Goal: Information Seeking & Learning: Learn about a topic

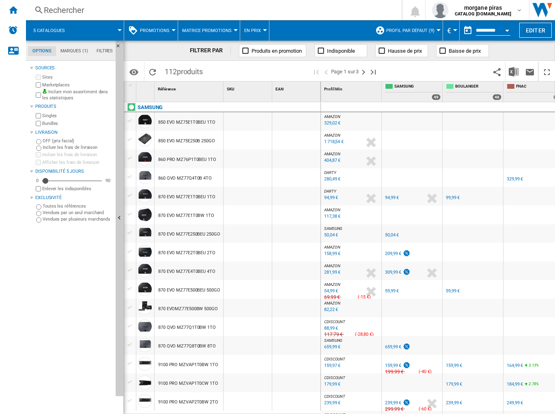
scroll to position [423, 45]
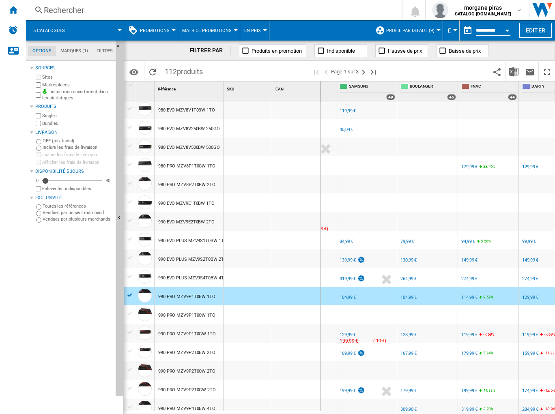
click at [408, 298] on div "104,99 €" at bounding box center [409, 297] width 16 height 5
click at [374, 333] on div "FR SAMSUNG -1.0 % 129,99 € % N/A 139,99 € ( -10 € ) SAMSUNG : FR SAMSUNG" at bounding box center [366, 335] width 57 height 19
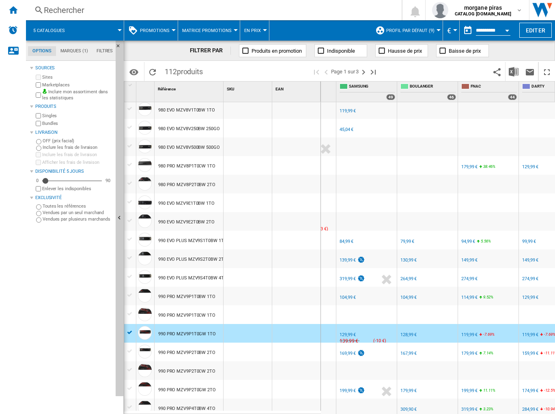
click at [345, 336] on div "129,99 €" at bounding box center [348, 334] width 16 height 5
click at [344, 334] on div "129,99 €" at bounding box center [348, 334] width 16 height 5
click at [411, 333] on div "128,99 €" at bounding box center [409, 334] width 16 height 5
click at [467, 334] on div "119,99 €" at bounding box center [469, 334] width 16 height 5
click at [528, 332] on div "119,99 €" at bounding box center [530, 334] width 16 height 5
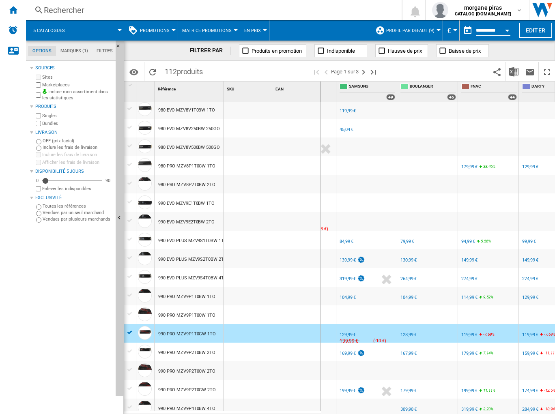
click at [387, 351] on div "FR SAMSUNG -1.0 % 169,99 € % N/A NaN € ( 169,99 € ) SAMSUNG : FR SAMSUNG" at bounding box center [366, 354] width 57 height 19
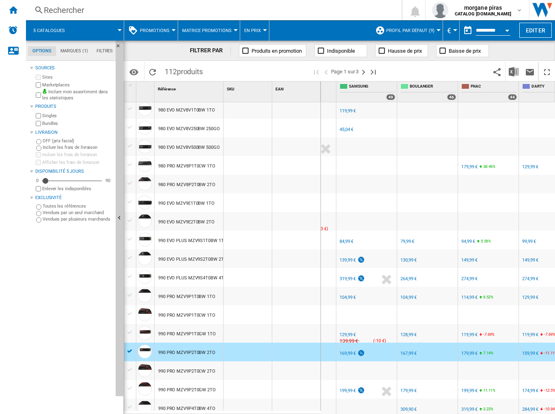
click at [351, 351] on div "169,99 €" at bounding box center [348, 353] width 16 height 5
click at [405, 354] on div "167,99 €" at bounding box center [409, 353] width 16 height 5
click at [472, 353] on div "179,99 €" at bounding box center [469, 353] width 16 height 5
click at [467, 351] on div "179,99 €" at bounding box center [469, 353] width 16 height 5
click at [528, 354] on div "159,99 €" at bounding box center [530, 353] width 16 height 5
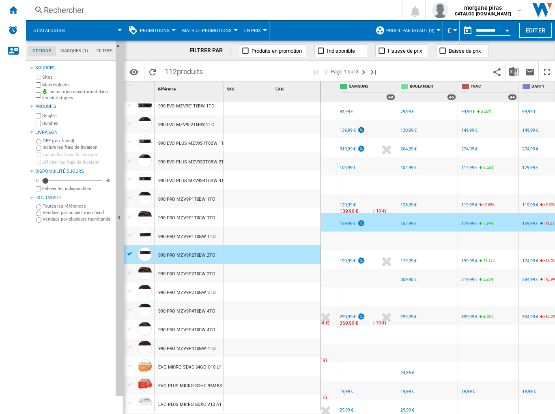
scroll to position [553, 0]
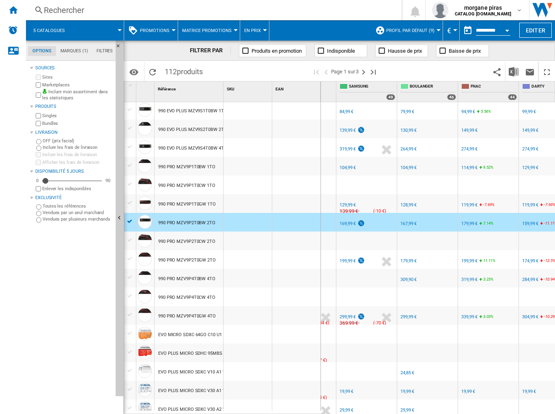
click at [370, 256] on div "FR SAMSUNG" at bounding box center [366, 254] width 57 height 5
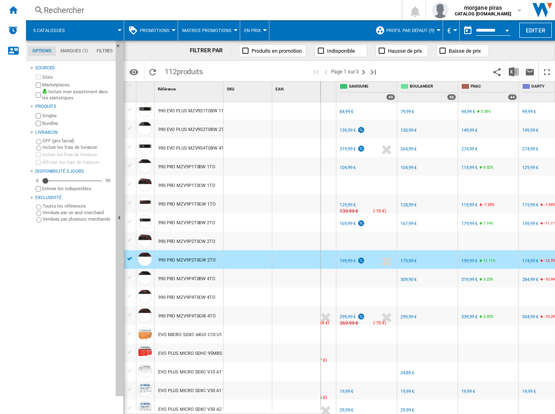
click at [344, 261] on div "199,99 €" at bounding box center [348, 260] width 16 height 5
click at [372, 308] on div "FR SAMSUNG" at bounding box center [366, 310] width 57 height 5
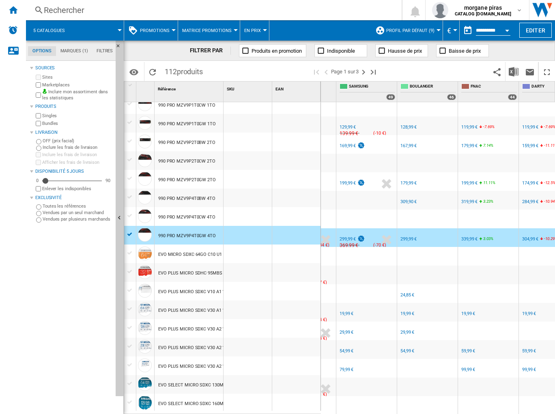
scroll to position [635, 0]
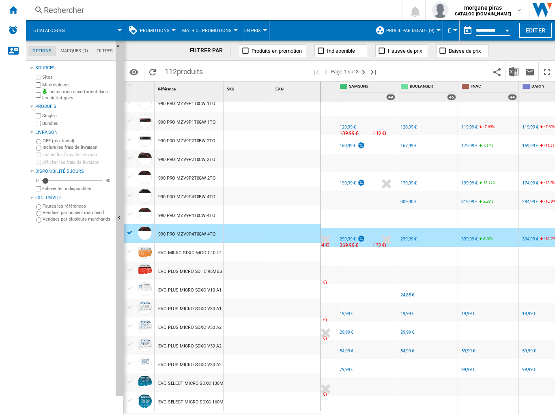
click at [345, 237] on div "299,99 €" at bounding box center [348, 239] width 16 height 5
click at [370, 310] on div "FR SAMSUNG -1.0 % 19,99 € % N/A NaN € ( 19,99 € ) SAMSUNG : FR SAMSUNG" at bounding box center [366, 314] width 57 height 19
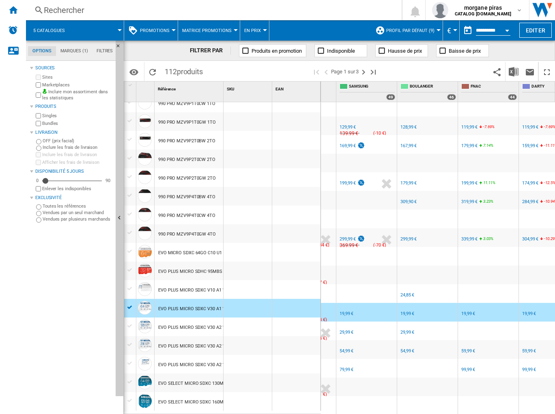
click at [346, 311] on div "19,99 €" at bounding box center [347, 313] width 14 height 5
click at [406, 311] on div "19,99 €" at bounding box center [408, 313] width 14 height 5
click at [463, 311] on div "19,99 €" at bounding box center [468, 313] width 14 height 5
click at [378, 326] on div "FR SAMSUNG -1.0 % 29,99 € % N/A NaN € ( 29,99 € ) SAMSUNG : FR SAMSUNG" at bounding box center [366, 333] width 57 height 19
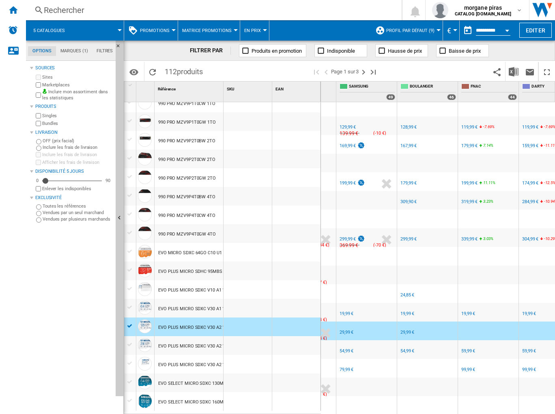
click at [344, 330] on div "29,99 €" at bounding box center [347, 332] width 14 height 5
click at [362, 347] on div "%" at bounding box center [359, 352] width 4 height 10
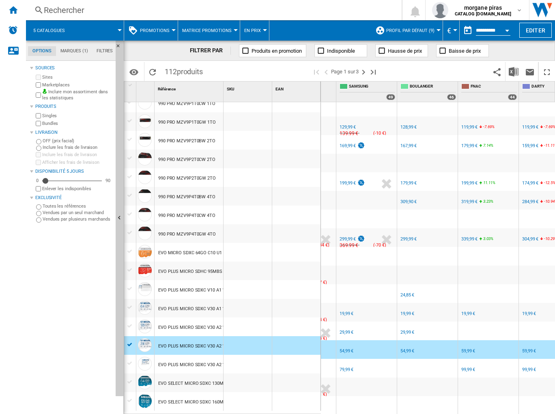
click at [344, 349] on div "54,99 €" at bounding box center [347, 351] width 14 height 5
click at [407, 349] on div "54,99 €" at bounding box center [408, 351] width 14 height 5
click at [472, 349] on div "59,99 €" at bounding box center [468, 351] width 14 height 5
click at [376, 367] on div "FR SAMSUNG -1.0 % 79,99 € % N/A NaN € ( 79,99 € ) SAMSUNG : FR SAMSUNG" at bounding box center [366, 370] width 57 height 19
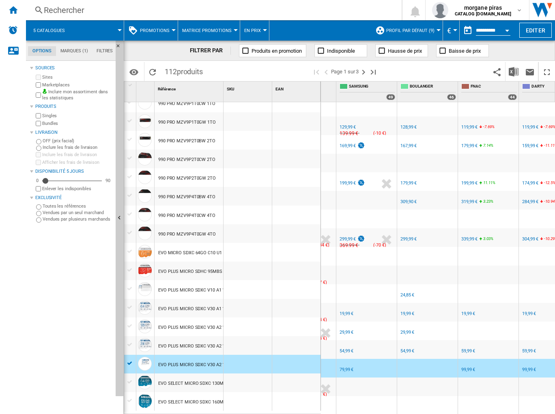
click at [345, 367] on div "79,99 €" at bounding box center [347, 369] width 14 height 5
click at [465, 367] on div "99,99 €" at bounding box center [468, 369] width 14 height 5
click at [364, 73] on ng-md-icon "Page suivante" at bounding box center [364, 72] width 10 height 10
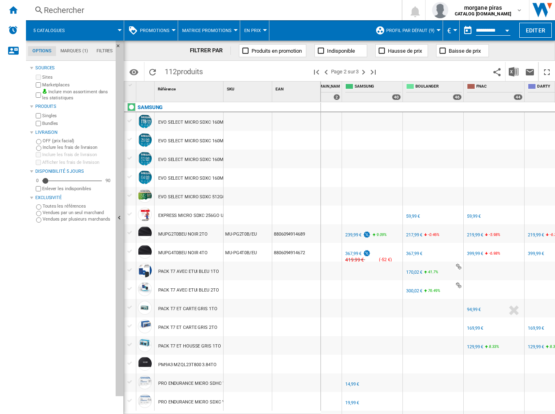
click at [389, 227] on div "FR SAMSUNG" at bounding box center [372, 228] width 57 height 5
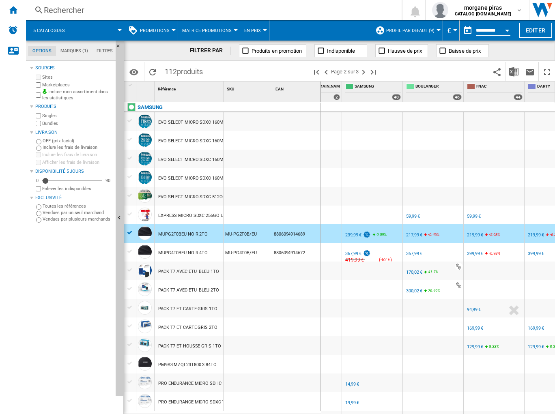
click at [349, 234] on div "239,99 €" at bounding box center [353, 235] width 16 height 5
click at [408, 234] on div "217,99 €" at bounding box center [414, 235] width 16 height 5
click at [472, 235] on div "219,99 €" at bounding box center [475, 235] width 16 height 5
click at [387, 248] on div "FR SAMSUNG" at bounding box center [372, 247] width 57 height 5
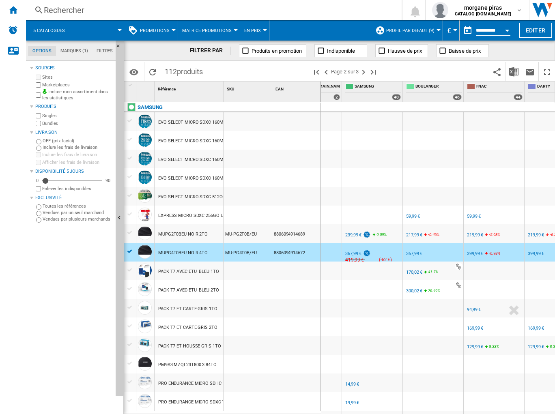
click at [352, 253] on div "367,99 €" at bounding box center [353, 253] width 16 height 5
click at [470, 253] on div "399,99 €" at bounding box center [475, 253] width 16 height 5
click at [479, 253] on div "399,99 €" at bounding box center [475, 253] width 16 height 5
click at [416, 253] on div "367,99 €" at bounding box center [414, 253] width 16 height 5
click at [535, 252] on div "399,99 €" at bounding box center [536, 253] width 16 height 5
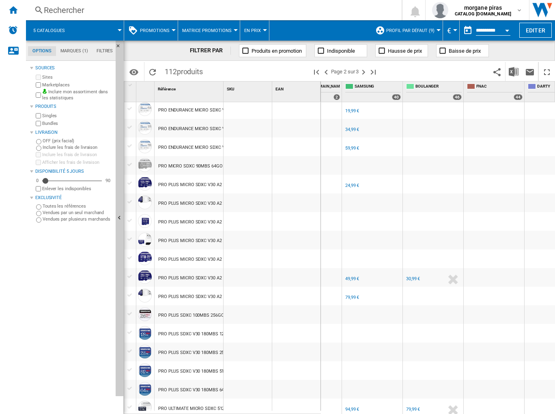
scroll to position [390, 0]
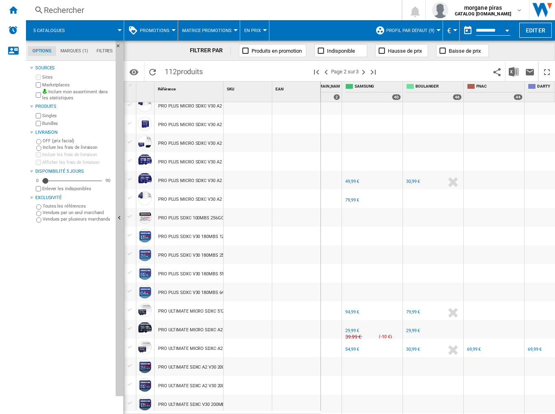
click at [373, 184] on div "FR SAMSUNG -1.0 % 49,99 € % N/A NaN € ( 49,99 € ) SAMSUNG : FR SAMSUNG" at bounding box center [372, 182] width 57 height 19
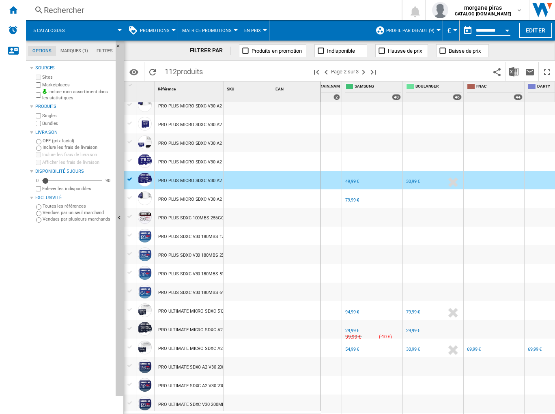
click at [349, 180] on div "49,99 €" at bounding box center [352, 181] width 14 height 5
click at [411, 182] on div "30,99 €" at bounding box center [413, 181] width 14 height 5
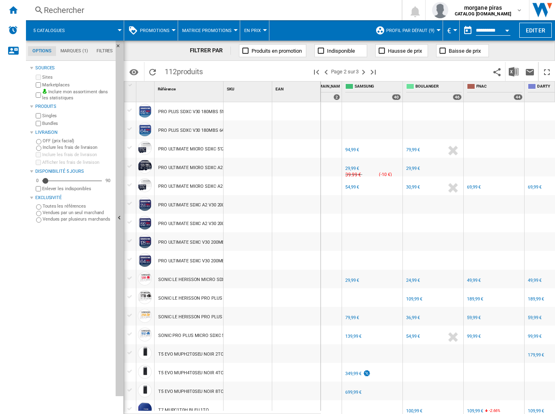
click at [377, 147] on div "FR SAMSUNG -1.0 % 94,99 € % N/A NaN € ( 94,99 € ) SAMSUNG : FR SAMSUNG" at bounding box center [372, 150] width 57 height 19
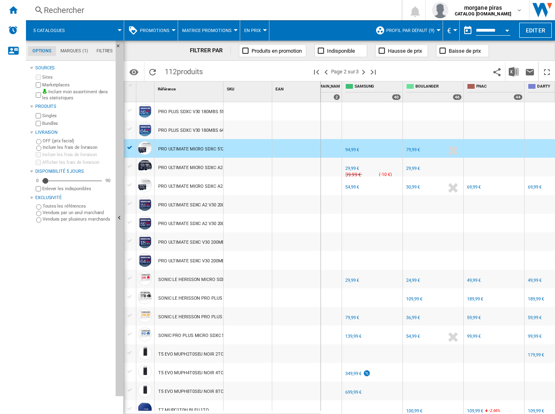
click at [351, 150] on div "94,99 €" at bounding box center [352, 149] width 14 height 5
click at [411, 151] on div "79,99 €" at bounding box center [413, 149] width 14 height 5
click at [381, 167] on div "FR SAMSUNG -1.0 % 29,99 € % N/A 39,99 € ( -10 € ) SAMSUNG : FR SAMSUNG" at bounding box center [372, 169] width 57 height 19
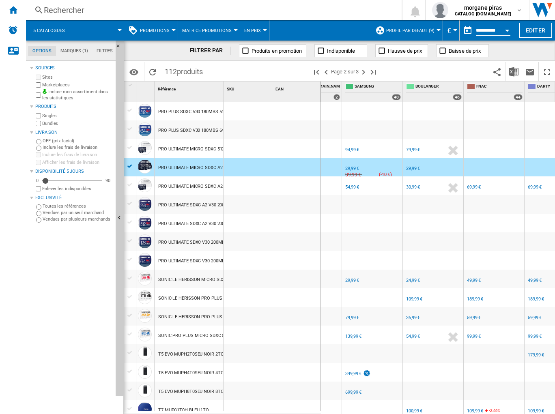
click at [351, 166] on div "29,99 €" at bounding box center [352, 168] width 14 height 5
click at [409, 168] on div "29,99 €" at bounding box center [413, 168] width 14 height 5
click at [370, 192] on div "FR SAMSUNG -1.0 % 54,99 € % N/A NaN € ( 54,99 € ) SAMSUNG : FR SAMSUNG" at bounding box center [372, 188] width 57 height 19
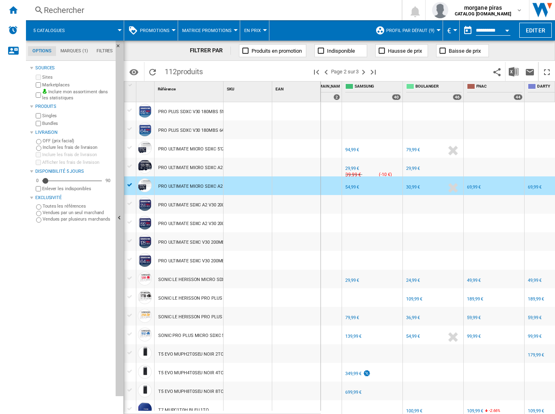
click at [349, 187] on div "54,99 €" at bounding box center [352, 187] width 14 height 5
click at [411, 189] on div "30,99 €" at bounding box center [413, 187] width 14 height 5
click at [471, 187] on div "69,99 €" at bounding box center [474, 187] width 14 height 5
click at [534, 187] on div "69,99 €" at bounding box center [535, 187] width 14 height 5
click at [382, 275] on div "FR SAMSUNG" at bounding box center [372, 274] width 57 height 5
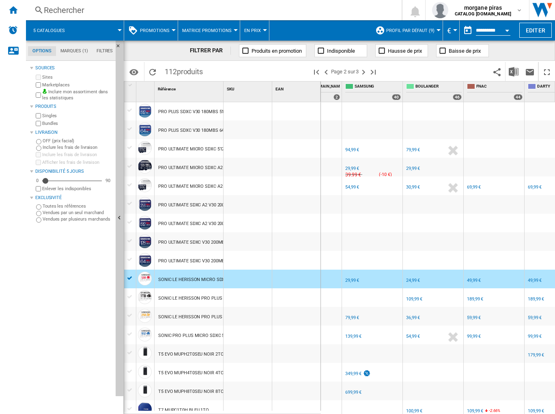
click at [350, 281] on div "29,99 €" at bounding box center [352, 280] width 14 height 5
click at [409, 282] on div "24,99 €" at bounding box center [413, 280] width 14 height 5
click at [471, 278] on div "49,99 €" at bounding box center [474, 280] width 14 height 5
click at [383, 315] on div "FR SAMSUNG -1.0 % 79,99 € % N/A NaN € ( 79,99 € ) SAMSUNG : FR SAMSUNG" at bounding box center [372, 318] width 57 height 19
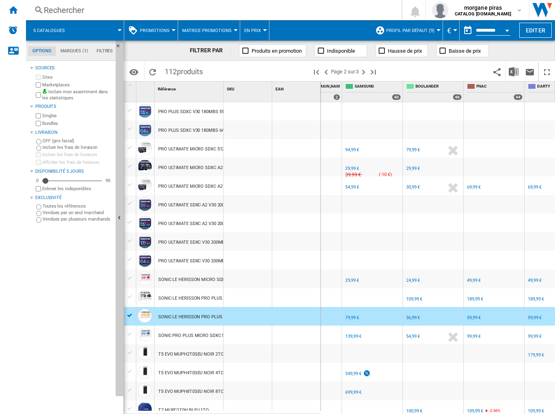
click at [350, 317] on div "79,99 €" at bounding box center [352, 317] width 14 height 5
click at [410, 319] on div "36,99 €" at bounding box center [413, 317] width 14 height 5
click at [387, 338] on div "FR SAMSUNG -1.0 % 139,99 € % N/A NaN € ( 139,99 € ) SAMSUNG : FR SAMSUNG" at bounding box center [372, 337] width 57 height 19
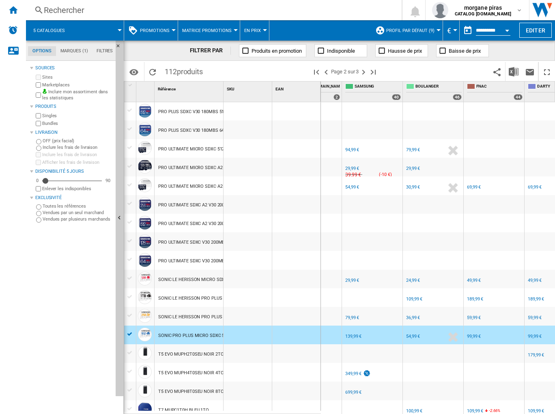
click at [354, 337] on div "139,99 €" at bounding box center [353, 336] width 16 height 5
click at [419, 336] on div "54,99 €" at bounding box center [413, 336] width 14 height 5
click at [411, 337] on div "54,99 €" at bounding box center [413, 336] width 14 height 5
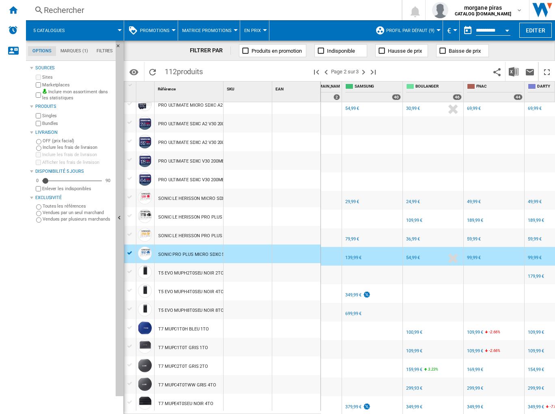
scroll to position [635, 0]
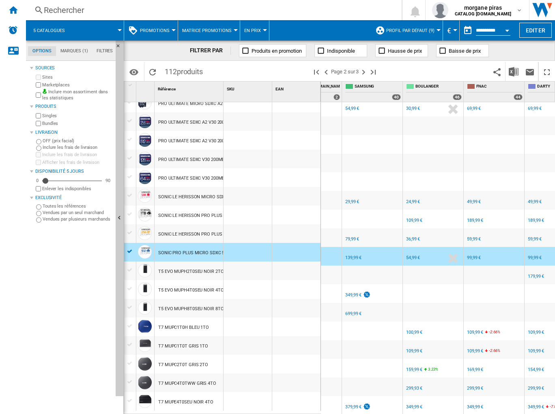
click at [390, 399] on div "FR SAMSUNG -1.0 % 379,99 € % N/A NaN € ( 379,99 € ) SAMSUNG : FR SAMSUNG" at bounding box center [372, 407] width 57 height 19
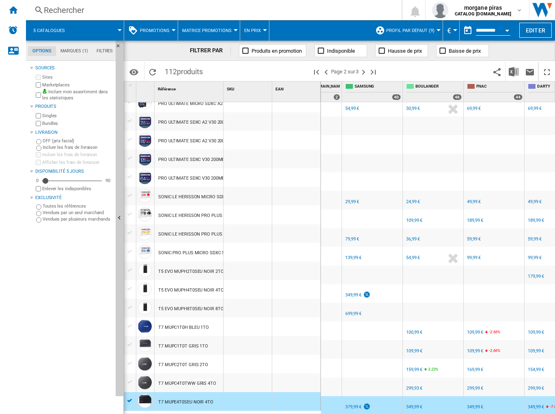
click at [349, 405] on div "379,99 €" at bounding box center [353, 407] width 16 height 5
click at [410, 405] on div "349,99 €" at bounding box center [414, 407] width 16 height 5
drag, startPoint x: 462, startPoint y: 258, endPoint x: 254, endPoint y: 259, distance: 208.2
click at [302, 255] on div "1 Référence 1 SKU 1 EAN 1 SAMSUNG EVO SELECT MICRO SDXC 160MBS 1TO C10 U3 EVO S…" at bounding box center [339, 248] width 431 height 332
click at [366, 71] on ng-md-icon "Page suivante" at bounding box center [364, 72] width 10 height 10
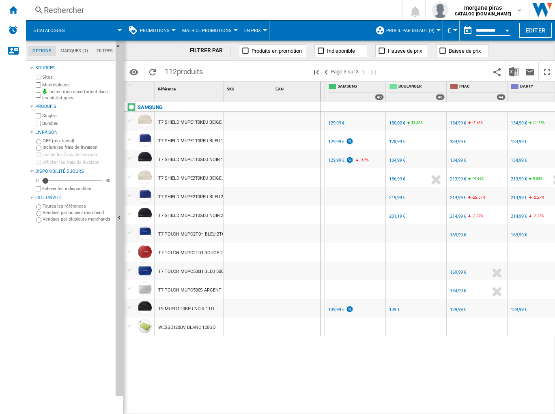
scroll to position [0, 58]
click at [360, 122] on div "FR SAMSUNG -1.0 % 129,99 € % N/A NaN € ( 129,99 € ) SAMSUNG : FR SAMSUNG" at bounding box center [354, 123] width 57 height 19
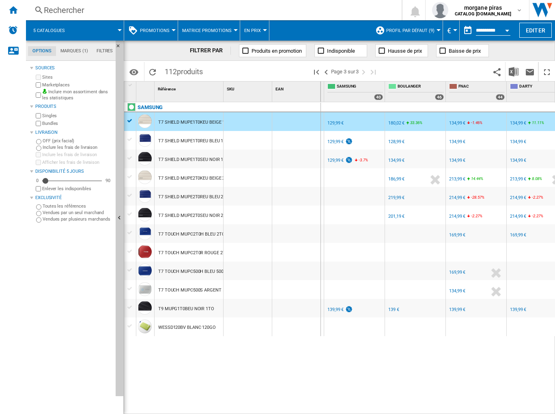
click at [334, 123] on div "129,99 €" at bounding box center [335, 123] width 16 height 5
click at [451, 122] on div "134,99 €" at bounding box center [457, 123] width 16 height 5
click at [394, 122] on div "180,02 €" at bounding box center [396, 123] width 16 height 5
click at [365, 138] on div "FR SAMSUNG" at bounding box center [354, 135] width 57 height 5
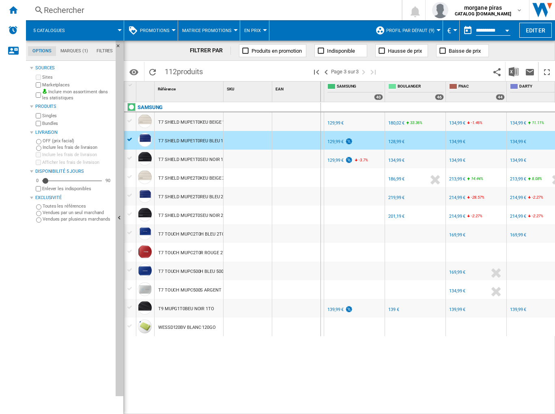
click at [369, 153] on div "FR SAMSUNG" at bounding box center [354, 154] width 57 height 5
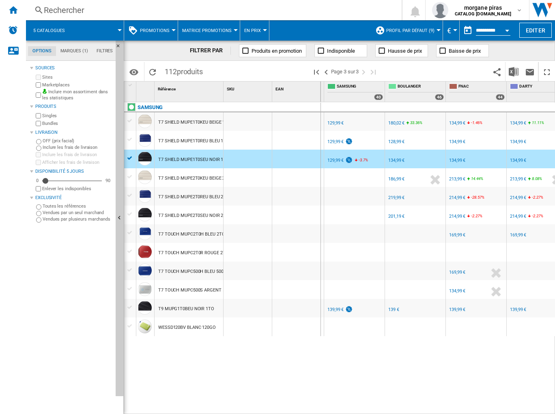
click at [331, 160] on div "129,99 €" at bounding box center [335, 160] width 16 height 5
drag, startPoint x: 453, startPoint y: 160, endPoint x: 451, endPoint y: 142, distance: 17.9
click at [453, 155] on div "FNAC -1.0 % 134,99 € % N/A NaN € ( 134,99 € )" at bounding box center [476, 154] width 57 height 5
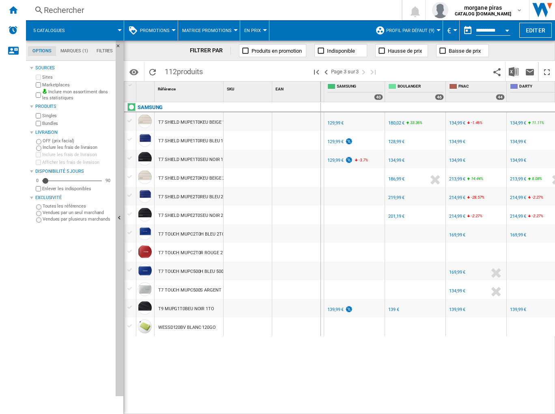
click at [373, 156] on div "FR SAMSUNG" at bounding box center [354, 154] width 57 height 5
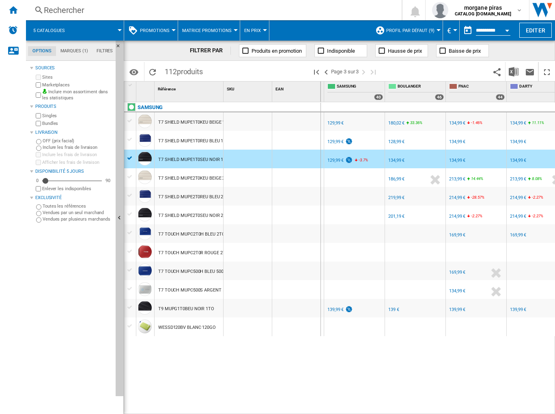
click at [457, 158] on div "134,99 €" at bounding box center [457, 160] width 16 height 5
click at [373, 302] on div "FR SAMSUNG" at bounding box center [354, 303] width 57 height 5
